Goal: Information Seeking & Learning: Learn about a topic

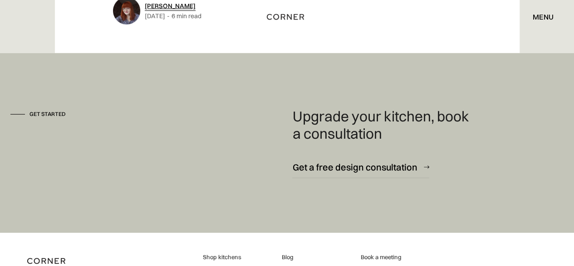
scroll to position [4892, 0]
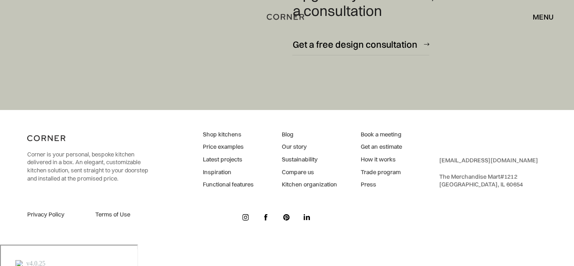
click at [265, 220] on img at bounding box center [266, 217] width 4 height 6
click at [268, 224] on link at bounding box center [266, 217] width 14 height 14
click at [266, 220] on img at bounding box center [266, 217] width 4 height 6
click at [59, 218] on link "Privacy Policy" at bounding box center [55, 214] width 57 height 8
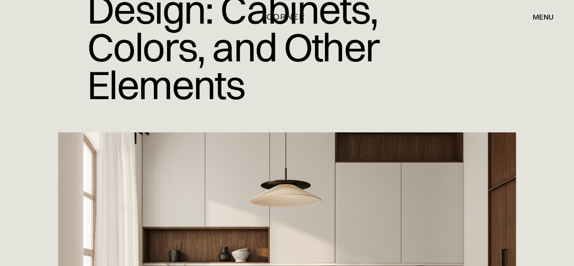
scroll to position [0, 0]
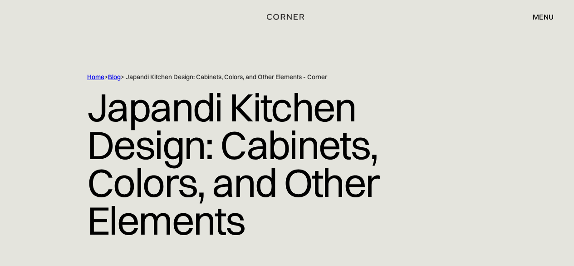
click at [236, 131] on h1 "Japandi Kitchen Design: Cabinets, Colors, and Other Elements" at bounding box center [287, 163] width 400 height 165
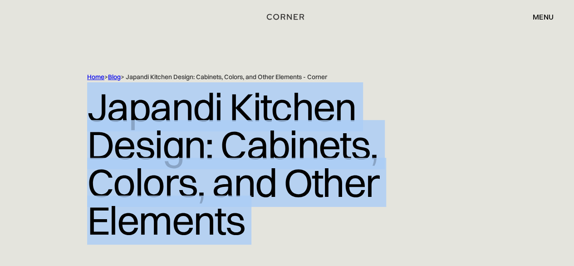
click at [236, 131] on h1 "Japandi Kitchen Design: Cabinets, Colors, and Other Elements" at bounding box center [287, 163] width 400 height 165
copy h1 "Japandi Kitchen Design: Cabinets, Colors, and Other Elements"
